Goal: Information Seeking & Learning: Understand process/instructions

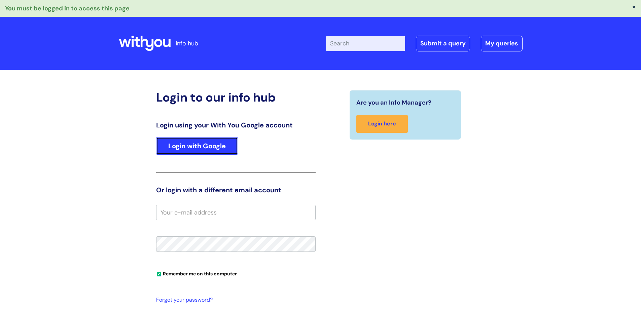
click at [210, 147] on link "Login with Google" at bounding box center [197, 146] width 82 height 18
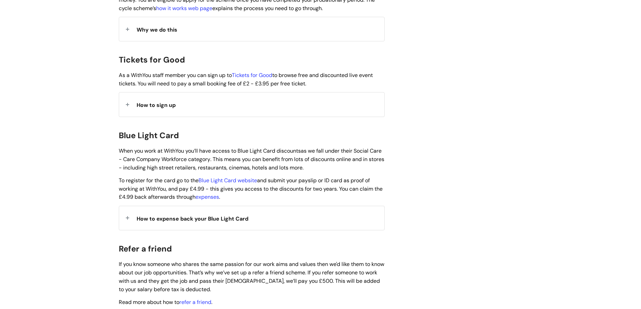
scroll to position [606, 0]
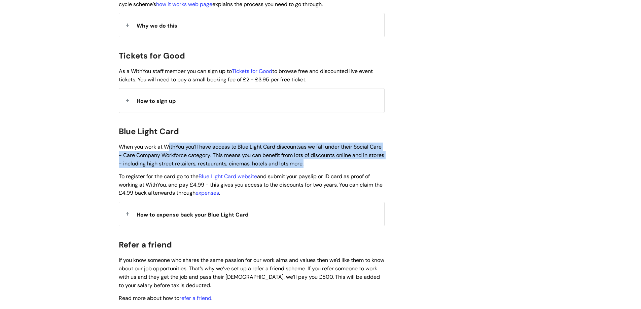
drag, startPoint x: 168, startPoint y: 137, endPoint x: 326, endPoint y: 154, distance: 158.8
click at [326, 154] on p "When you work at WithYou you’ll have access to Blue Light Card discounts as we …" at bounding box center [252, 155] width 266 height 25
drag, startPoint x: 323, startPoint y: 153, endPoint x: 317, endPoint y: 152, distance: 6.4
click at [323, 153] on p "When you work at WithYou you’ll have access to Blue Light Card discounts as we …" at bounding box center [252, 155] width 266 height 25
click at [236, 173] on link "Blue Light Card website" at bounding box center [228, 176] width 59 height 7
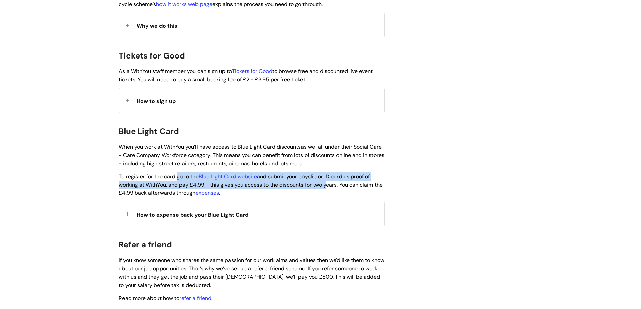
drag, startPoint x: 177, startPoint y: 166, endPoint x: 326, endPoint y: 174, distance: 149.4
click at [326, 174] on span "To register for the card go to the Blue Light Card website and submit your pays…" at bounding box center [251, 185] width 264 height 24
click at [327, 174] on span "To register for the card go to the Blue Light Card website and submit your pays…" at bounding box center [251, 185] width 264 height 24
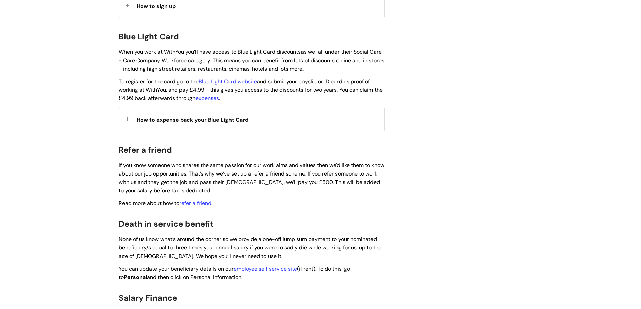
scroll to position [640, 0]
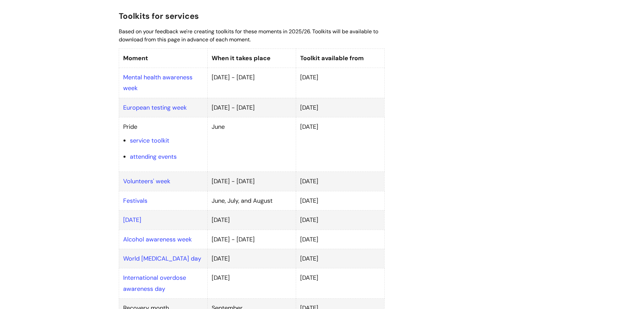
scroll to position [451, 0]
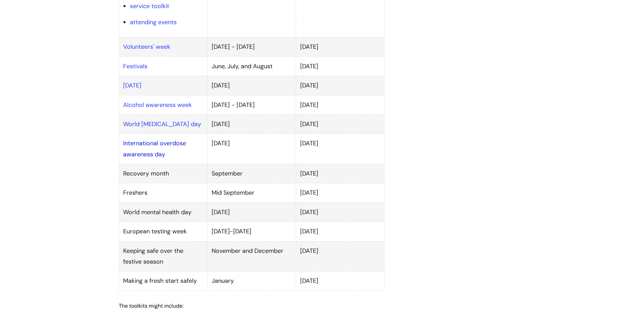
click at [163, 139] on link "International overdose awareness day" at bounding box center [154, 148] width 63 height 19
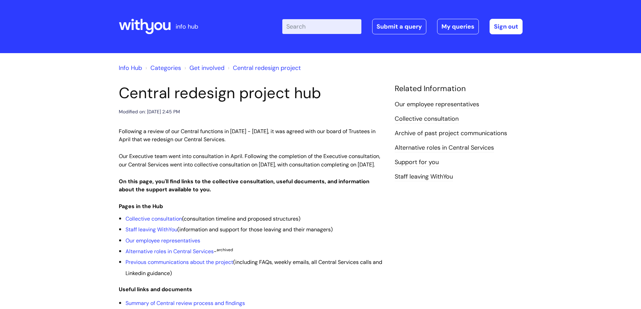
click at [338, 22] on input "Enter your search term here..." at bounding box center [321, 26] width 79 height 15
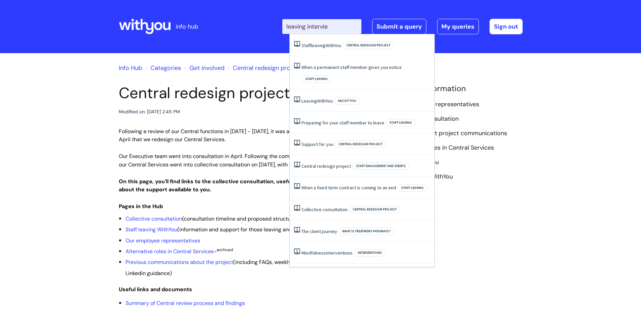
type input "leaving interview"
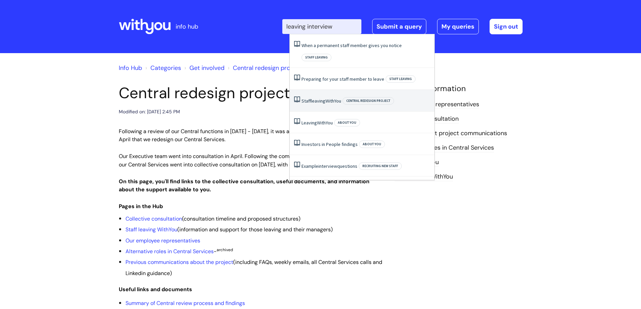
click at [316, 98] on span "leaving" at bounding box center [318, 101] width 14 height 6
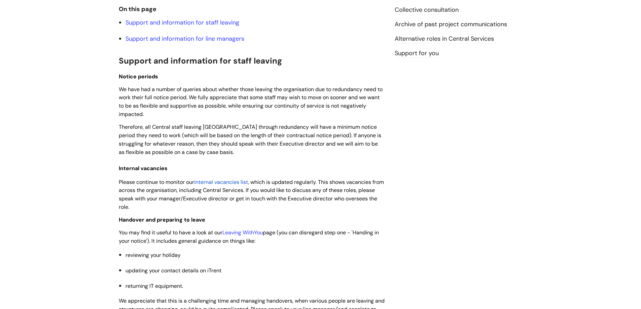
scroll to position [269, 0]
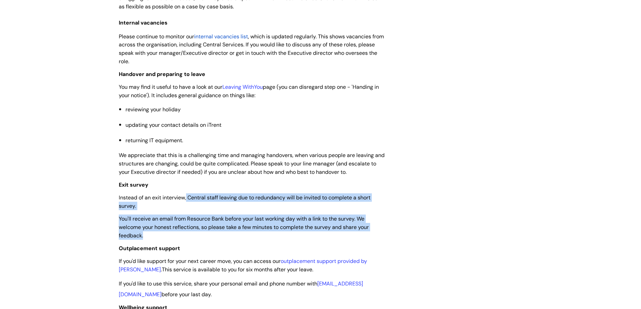
drag, startPoint x: 187, startPoint y: 198, endPoint x: 246, endPoint y: 235, distance: 69.2
click at [246, 235] on div "On this page Support and information for staff leaving Support and information …" at bounding box center [252, 301] width 266 height 886
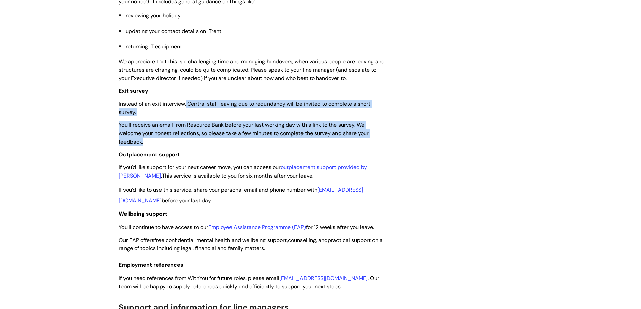
scroll to position [370, 0]
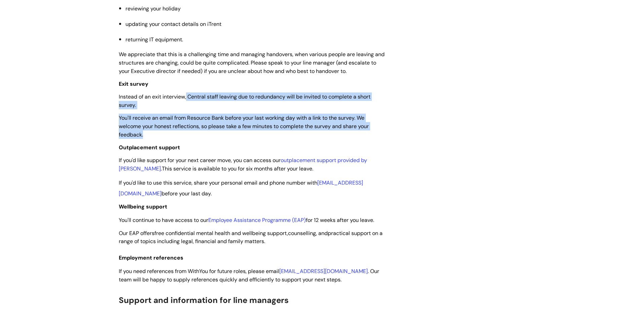
click at [216, 134] on p "You'll receive an email from Resource Bank before your last working day with a …" at bounding box center [252, 126] width 266 height 25
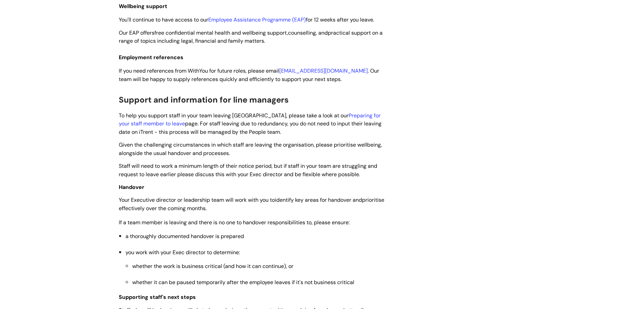
scroll to position [572, 0]
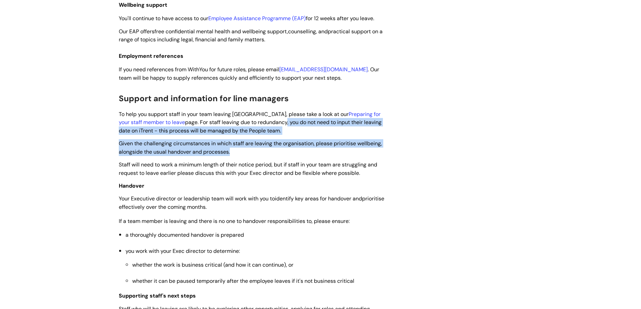
drag, startPoint x: 264, startPoint y: 124, endPoint x: 270, endPoint y: 154, distance: 30.4
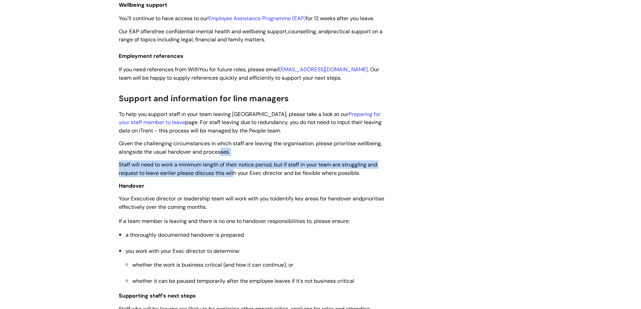
drag, startPoint x: 234, startPoint y: 176, endPoint x: 221, endPoint y: 149, distance: 30.7
drag, startPoint x: 236, startPoint y: 203, endPoint x: 272, endPoint y: 207, distance: 36.6
click at [272, 207] on p "Your Executive director or leadership team will work with you to identify key a…" at bounding box center [252, 203] width 266 height 17
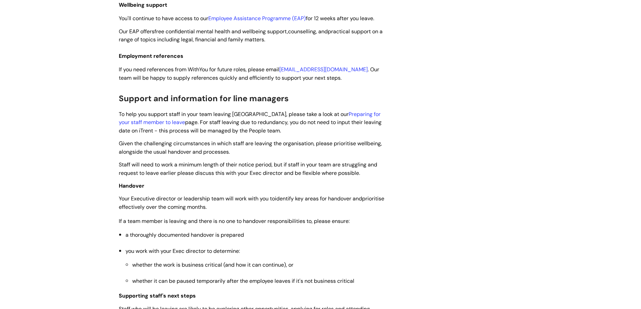
drag, startPoint x: 267, startPoint y: 207, endPoint x: 320, endPoint y: 256, distance: 72.2
click at [281, 249] on li "you work with your Exec director to determine: whether the work is business cri…" at bounding box center [255, 266] width 259 height 41
click at [128, 235] on span "a thoroughly documented handover is prepared" at bounding box center [185, 235] width 119 height 7
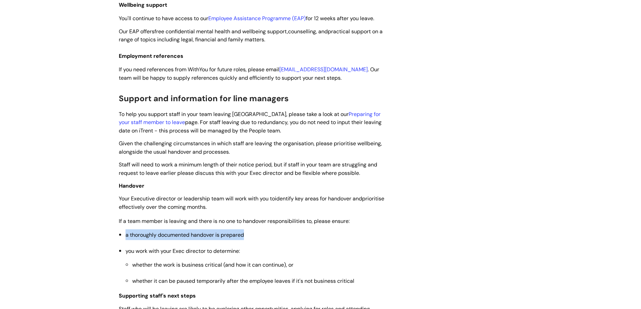
drag, startPoint x: 126, startPoint y: 234, endPoint x: 246, endPoint y: 237, distance: 120.9
click at [246, 237] on li "a thoroughly documented handover is prepared" at bounding box center [255, 235] width 259 height 11
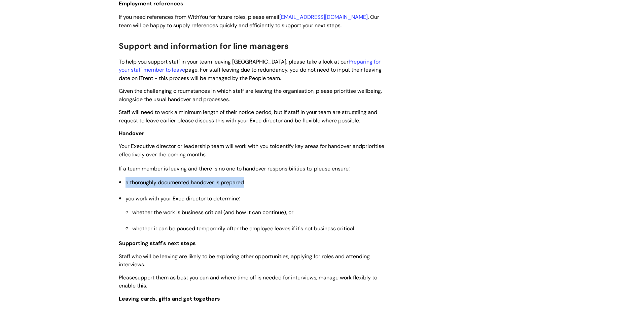
scroll to position [640, 0]
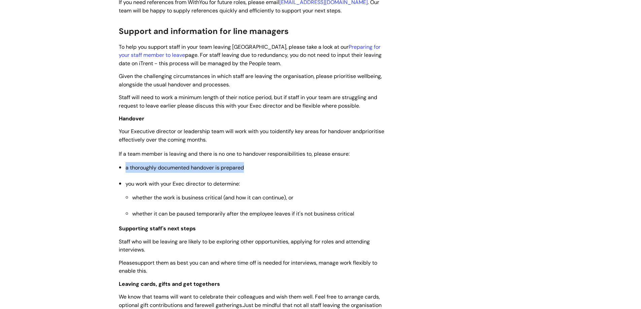
drag, startPoint x: 368, startPoint y: 214, endPoint x: 125, endPoint y: 168, distance: 247.4
click at [126, 168] on ul "a thoroughly documented handover is prepared you work with your Exec director t…" at bounding box center [255, 190] width 259 height 57
copy ul "a thoroughly documented handover is prepared you work with your Exec director t…"
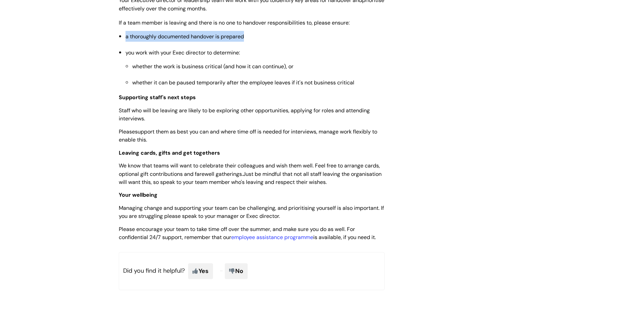
scroll to position [774, 0]
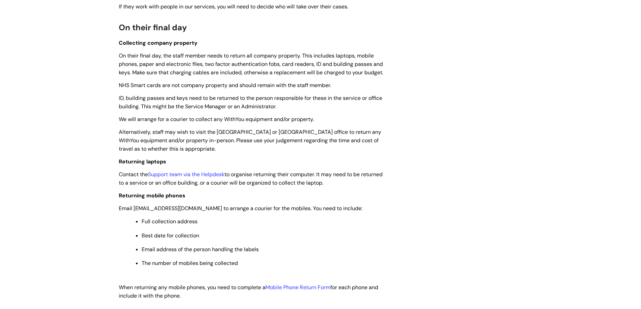
scroll to position [741, 0]
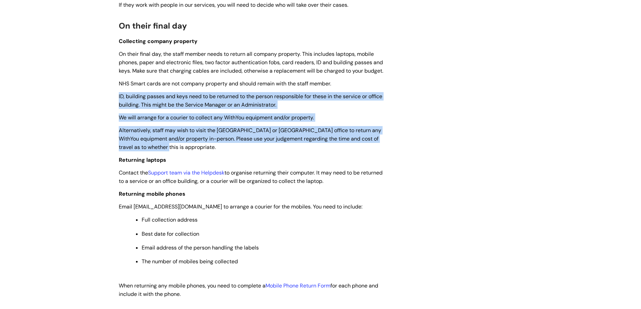
drag, startPoint x: 166, startPoint y: 157, endPoint x: 116, endPoint y: 104, distance: 73.1
click at [337, 122] on p "We will arrange for a courier to collect any WithYou equipment and/or property." at bounding box center [252, 117] width 266 height 8
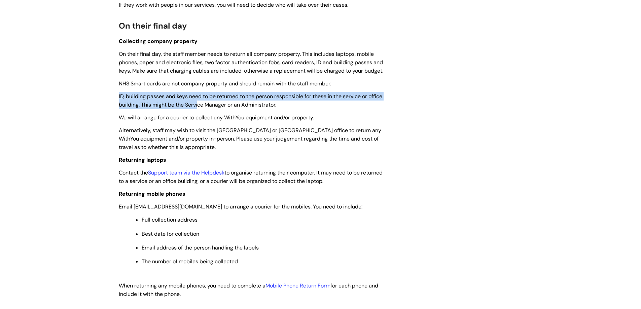
drag, startPoint x: 120, startPoint y: 106, endPoint x: 214, endPoint y: 114, distance: 95.3
click at [214, 108] on span "ID, building passes and keys need to be returned to the person responsible for …" at bounding box center [251, 100] width 264 height 15
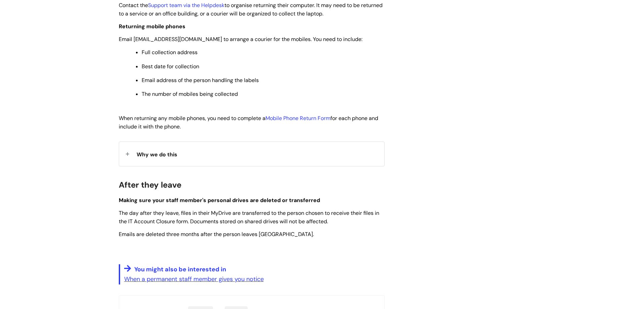
scroll to position [909, 0]
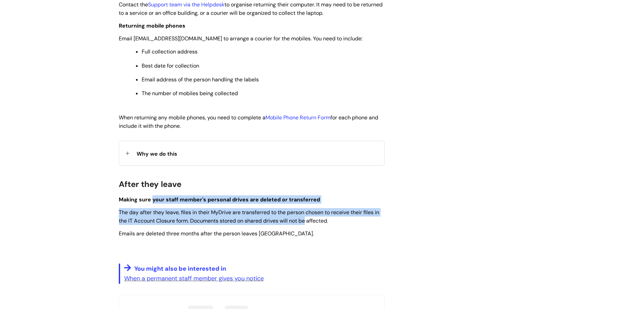
drag, startPoint x: 153, startPoint y: 209, endPoint x: 306, endPoint y: 232, distance: 154.9
click at [306, 225] on span "The day after they leave, files in their MyDrive are transferred to the person …" at bounding box center [249, 216] width 261 height 15
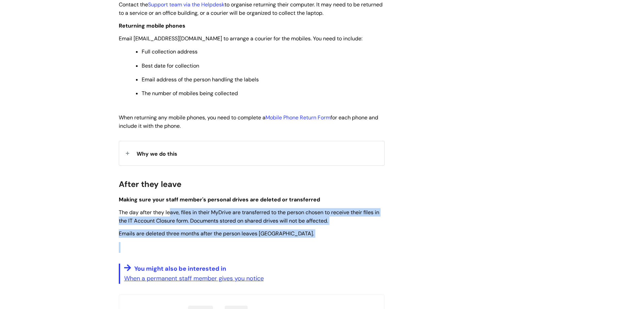
drag, startPoint x: 204, startPoint y: 226, endPoint x: 333, endPoint y: 249, distance: 130.8
drag, startPoint x: 333, startPoint y: 246, endPoint x: 279, endPoint y: 245, distance: 53.9
click at [332, 238] on p "Emails are deleted three months after the person leaves [GEOGRAPHIC_DATA]." at bounding box center [252, 234] width 266 height 8
click at [223, 252] on p at bounding box center [252, 247] width 266 height 11
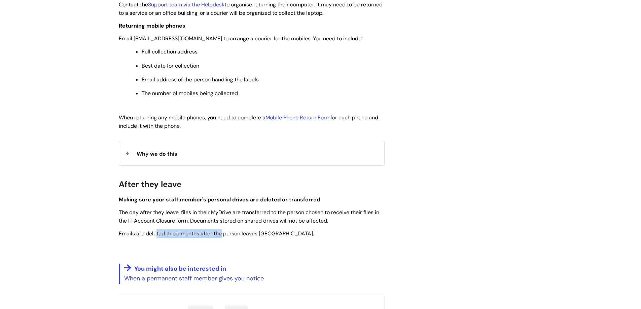
drag, startPoint x: 222, startPoint y: 242, endPoint x: 157, endPoint y: 237, distance: 65.2
click at [157, 165] on div "Why we do this" at bounding box center [251, 153] width 265 height 24
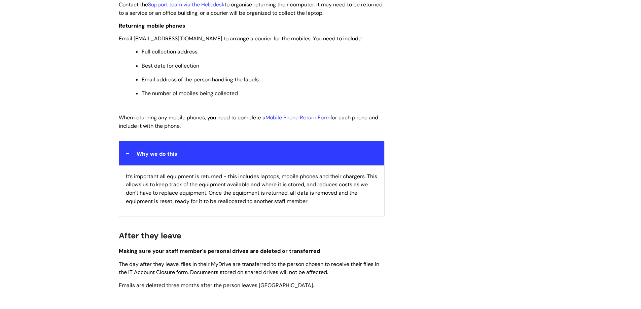
click at [158, 165] on div "Why we do this" at bounding box center [251, 153] width 265 height 24
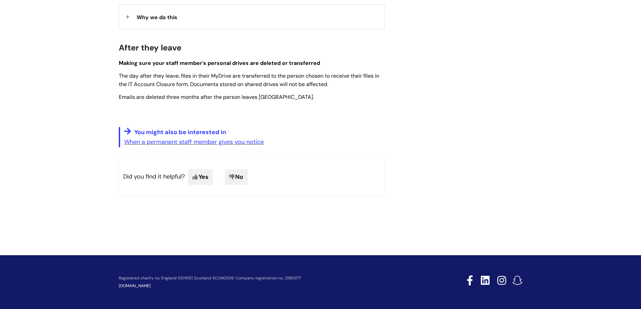
scroll to position [1054, 0]
